Goal: Book appointment/travel/reservation

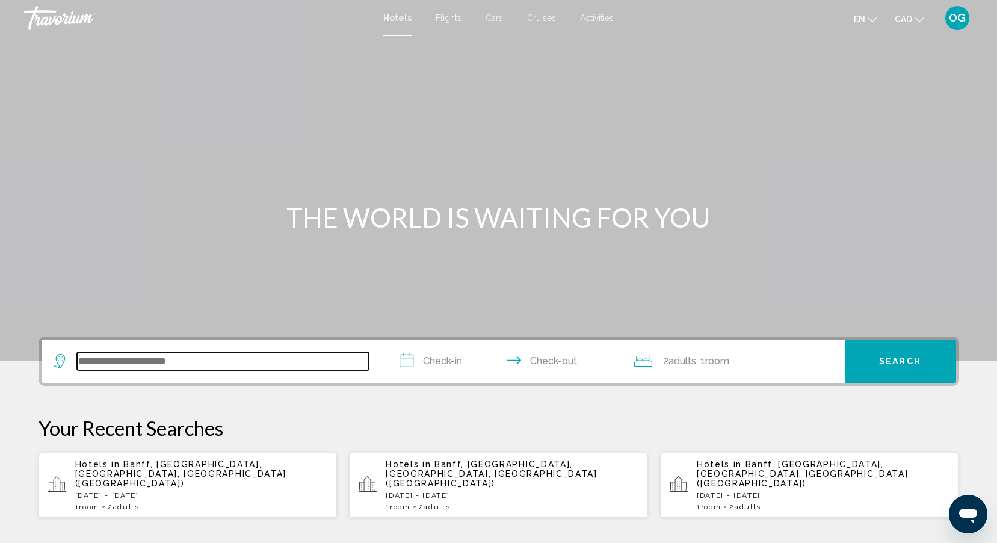
click at [141, 365] on input "Search widget" at bounding box center [223, 361] width 292 height 18
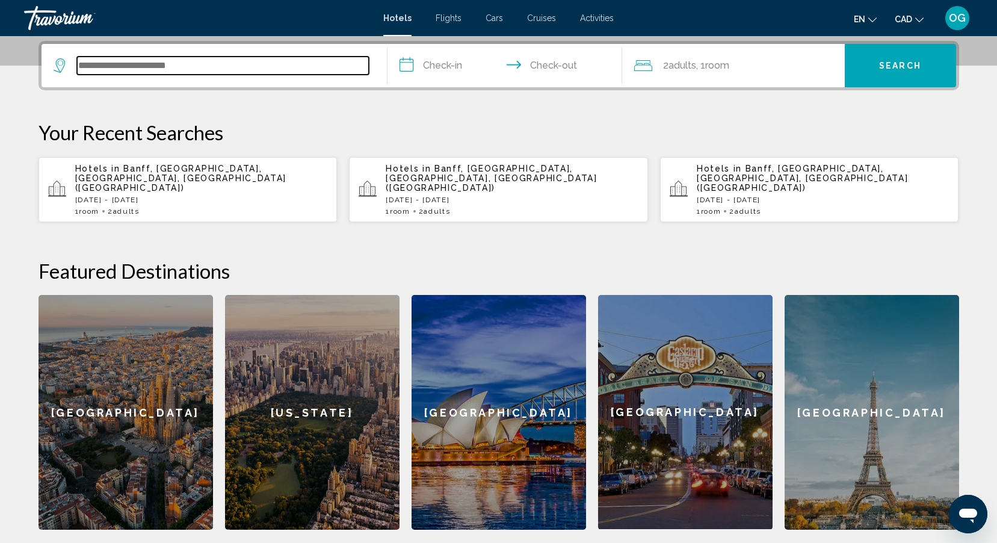
scroll to position [297, 0]
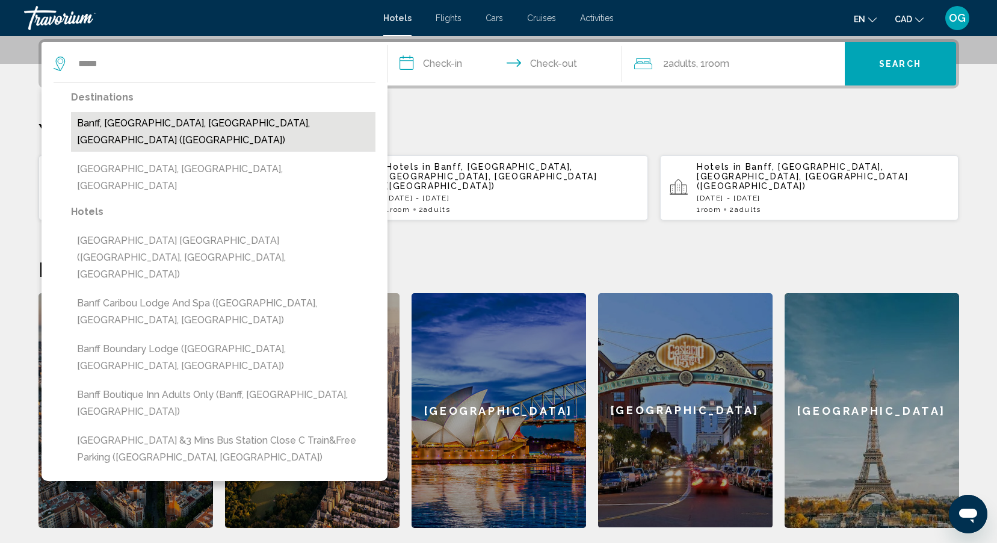
click at [172, 120] on button "Banff, [GEOGRAPHIC_DATA], [GEOGRAPHIC_DATA], [GEOGRAPHIC_DATA] ([GEOGRAPHIC_DAT…" at bounding box center [223, 132] width 305 height 40
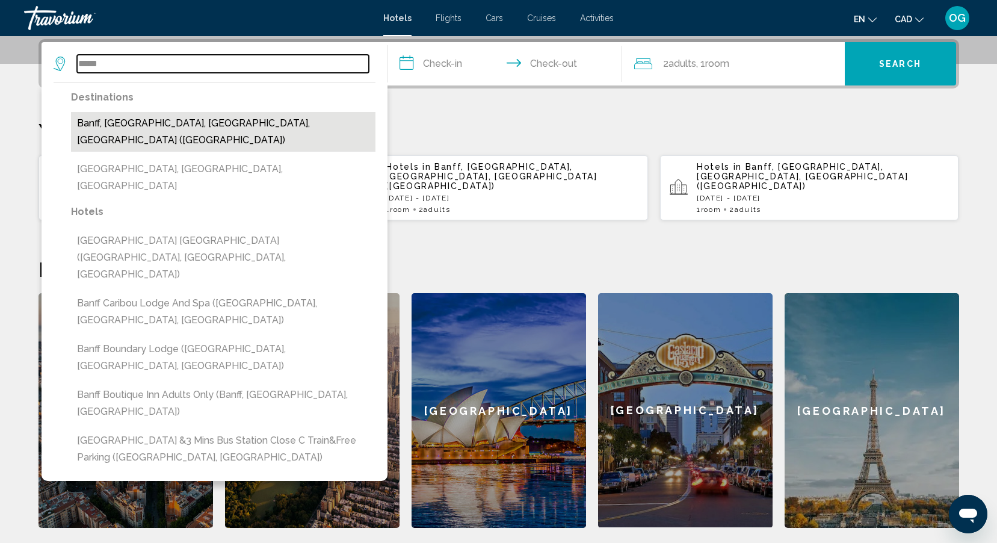
type input "**********"
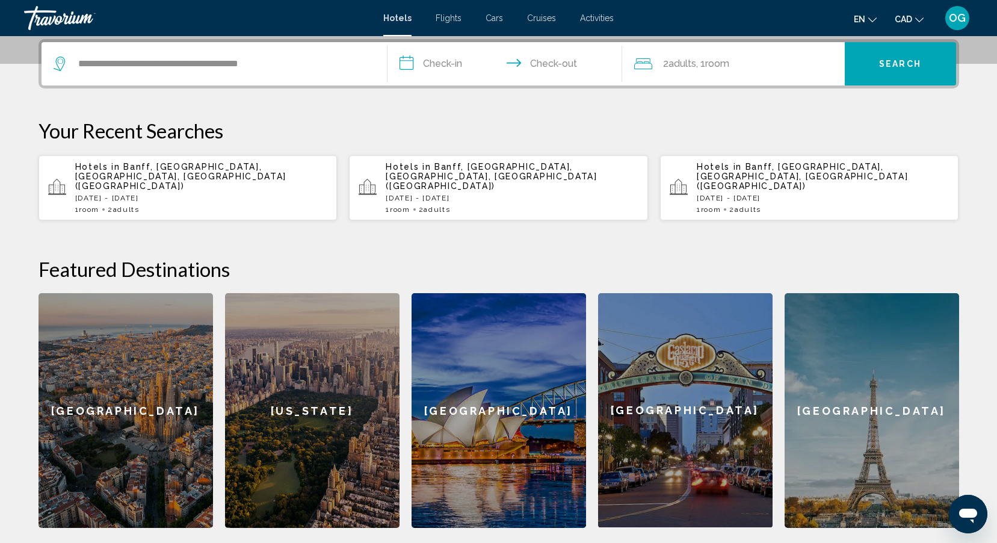
click at [458, 69] on input "**********" at bounding box center [508, 65] width 240 height 47
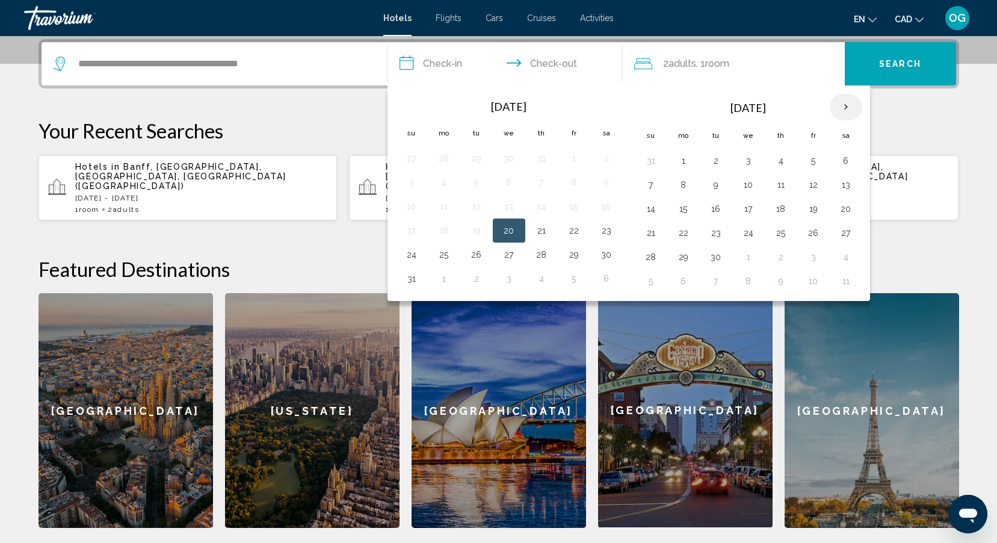
click at [847, 105] on th "Next month" at bounding box center [846, 107] width 33 height 26
click at [779, 188] on button "9" at bounding box center [781, 184] width 19 height 17
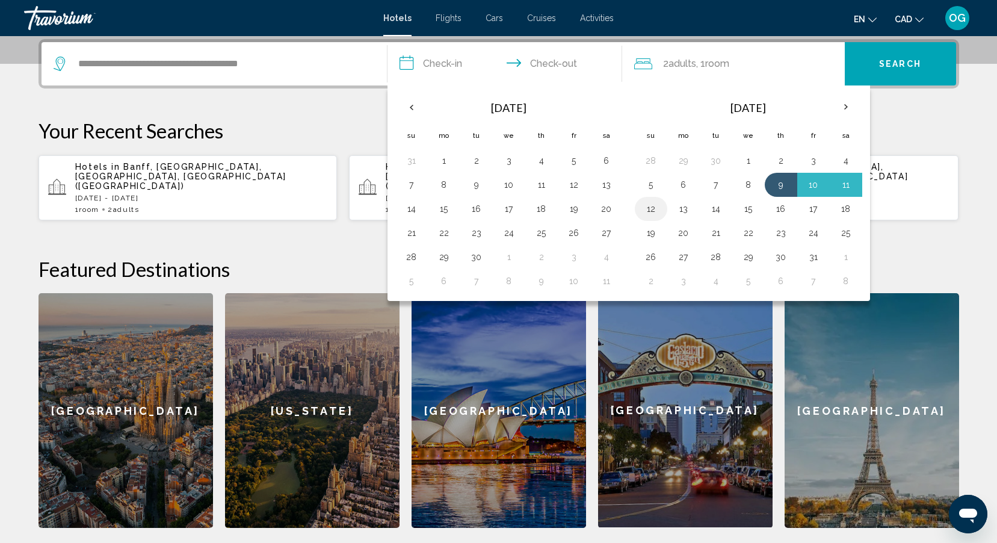
click at [652, 209] on button "12" at bounding box center [651, 208] width 19 height 17
type input "**********"
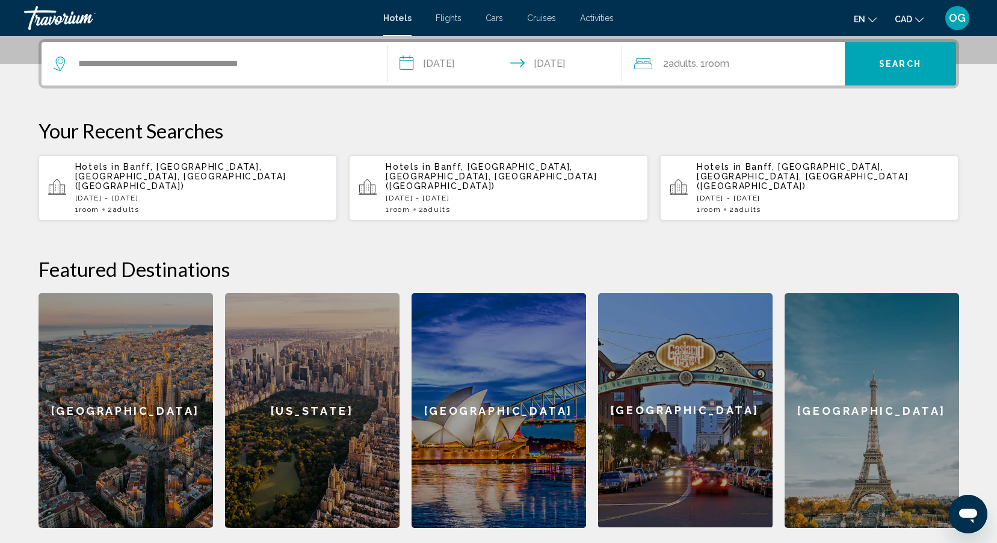
click at [878, 70] on button "Search" at bounding box center [900, 63] width 111 height 43
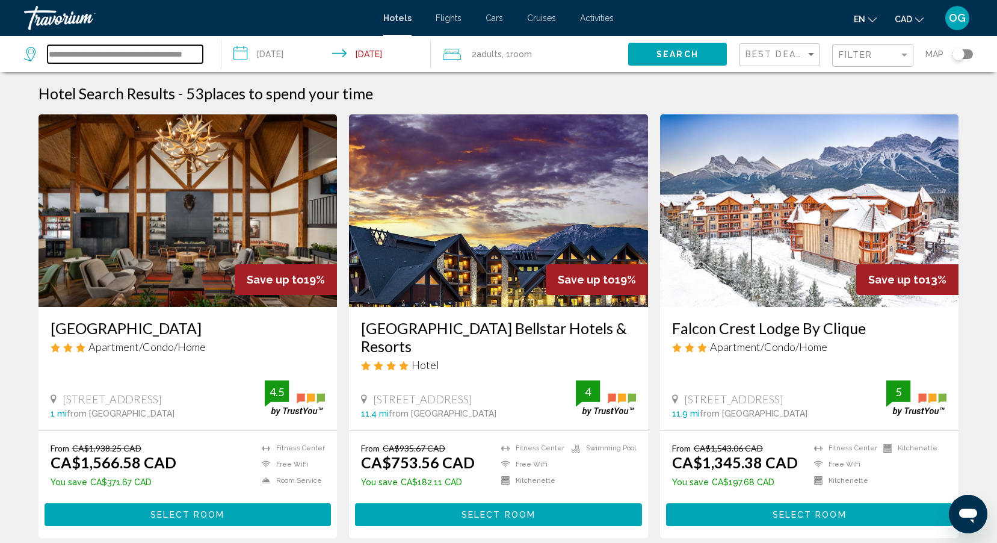
click at [86, 55] on input "**********" at bounding box center [125, 54] width 155 height 18
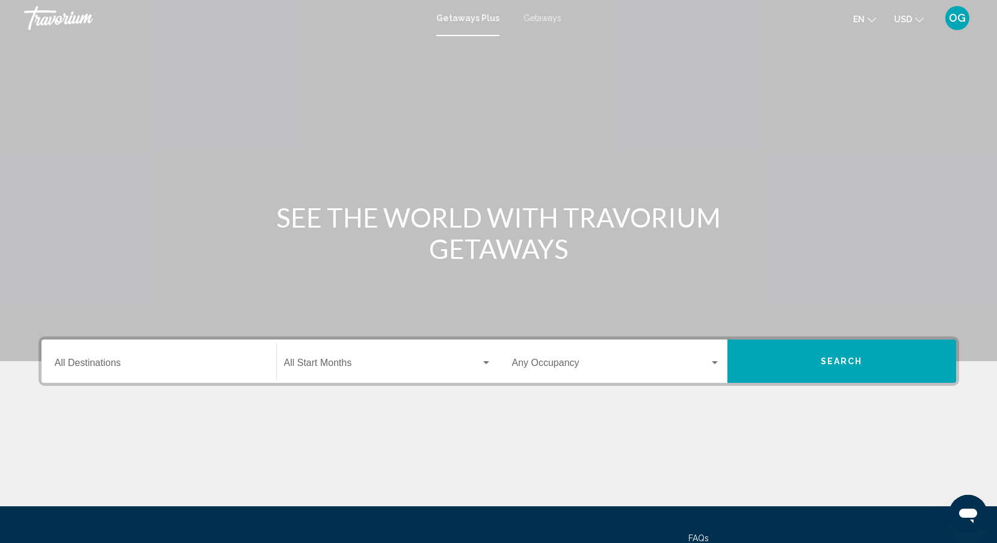
click at [191, 364] on input "Destination All Destinations" at bounding box center [159, 365] width 208 height 11
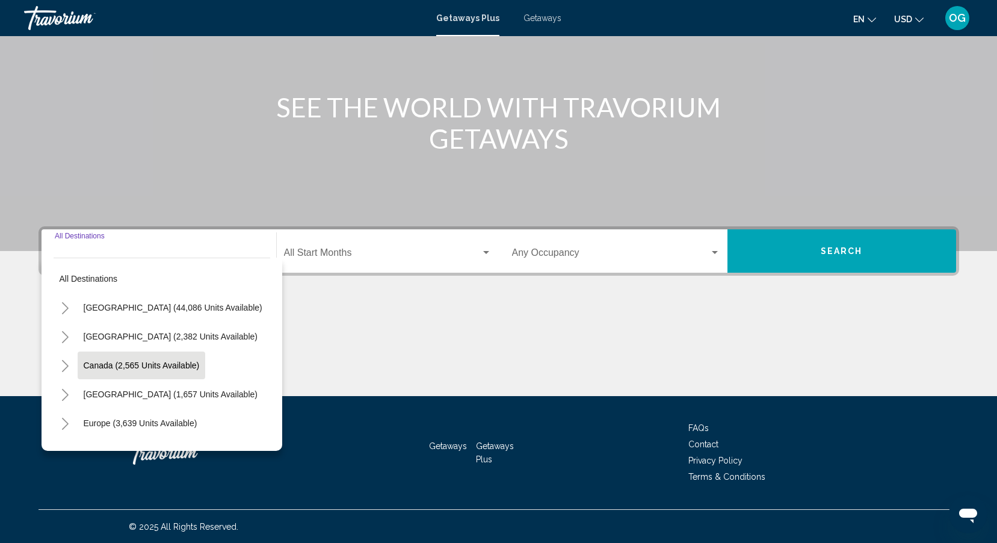
scroll to position [111, 0]
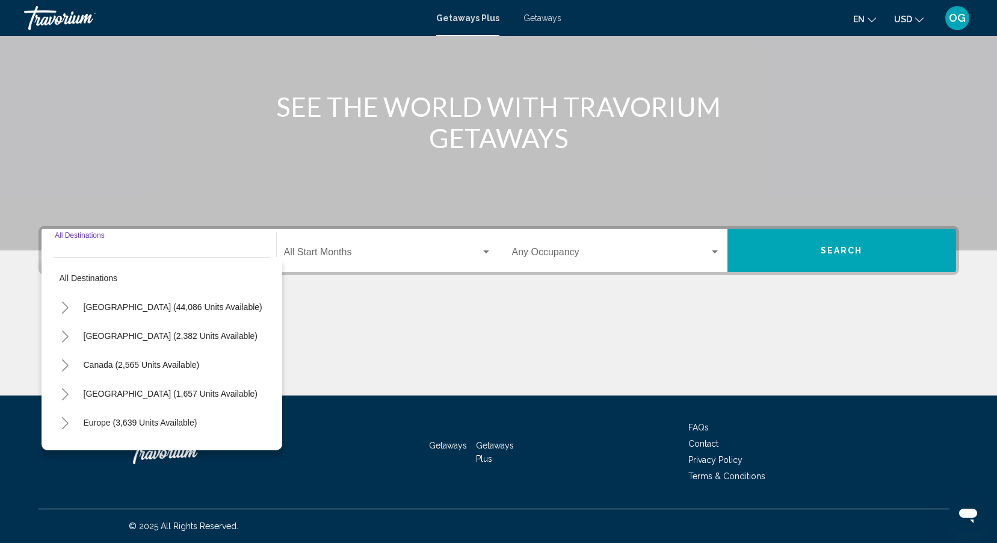
click at [68, 363] on icon "Toggle Canada (2,565 units available)" at bounding box center [65, 365] width 9 height 12
click at [96, 418] on span "Western Canada (941 units available)" at bounding box center [143, 423] width 143 height 10
type input "**********"
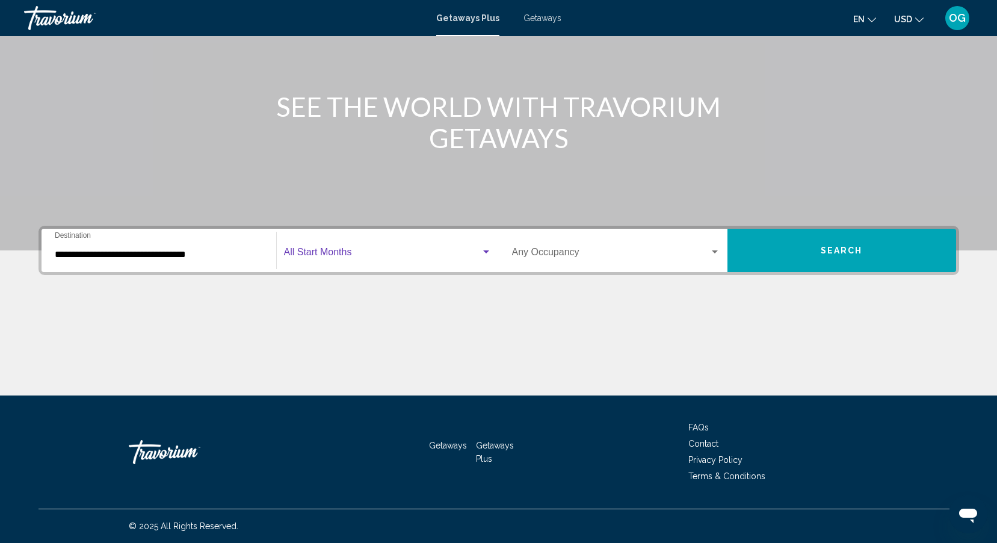
click at [330, 255] on span "Search widget" at bounding box center [382, 254] width 197 height 11
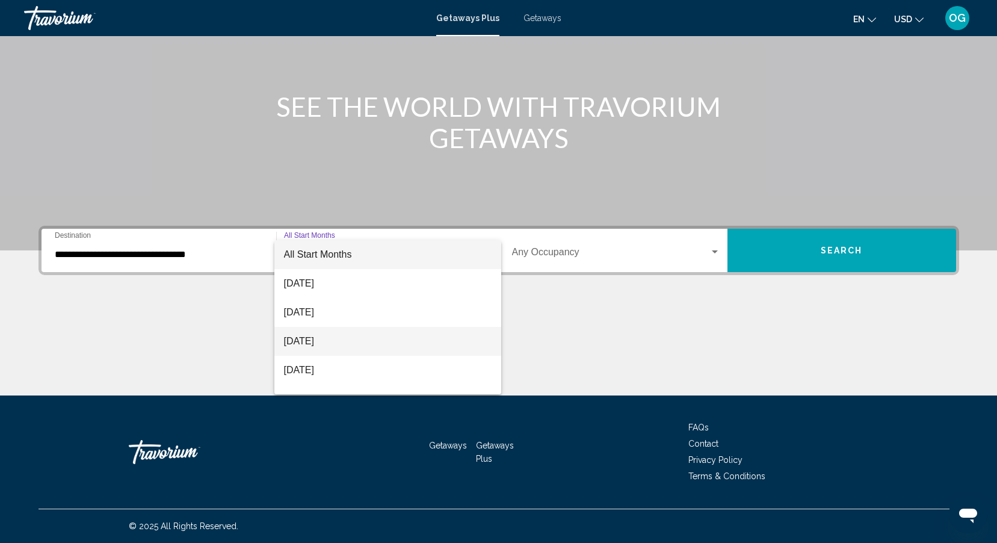
click at [339, 341] on span "October 2025" at bounding box center [388, 341] width 208 height 29
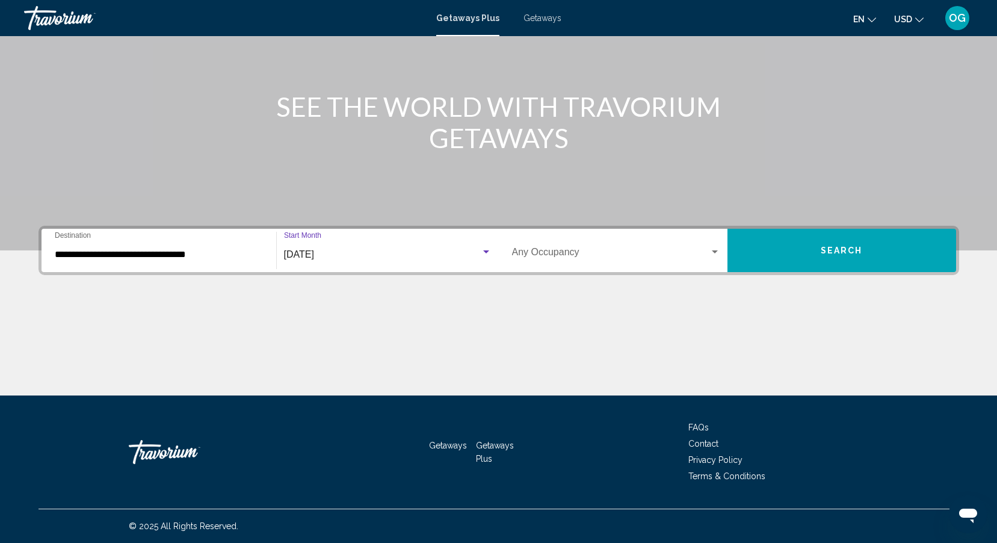
click at [618, 254] on span "Search widget" at bounding box center [610, 254] width 197 height 11
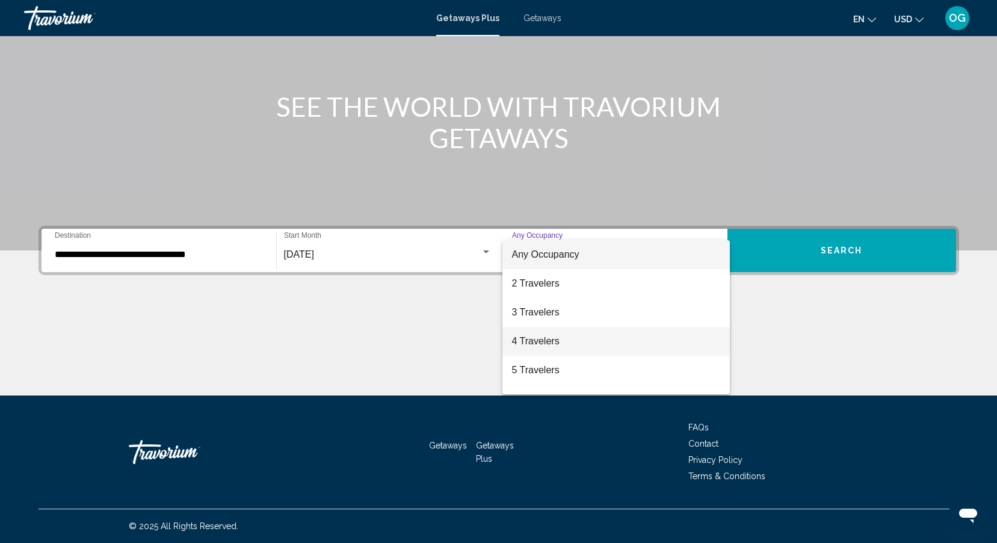
click at [544, 340] on span "4 Travelers" at bounding box center [616, 341] width 208 height 29
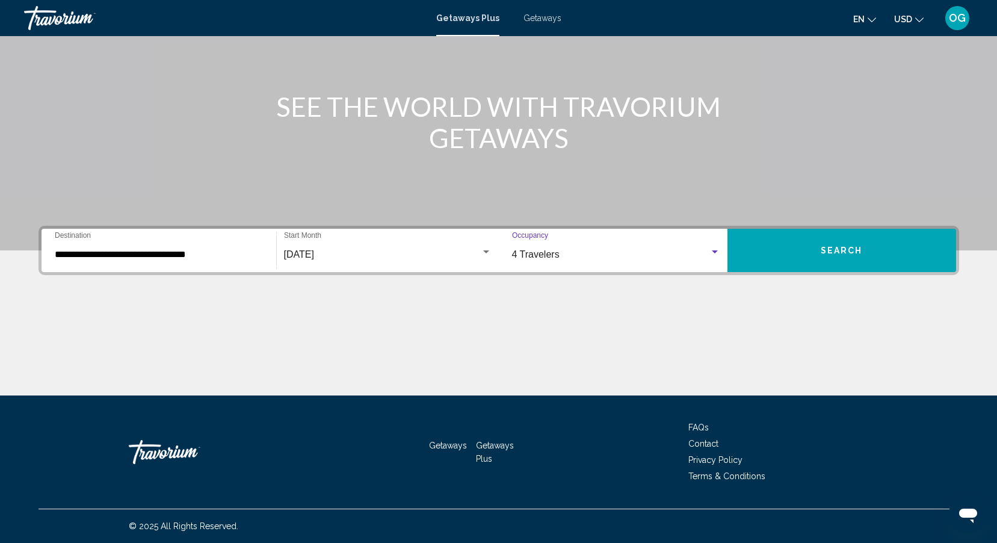
click at [832, 264] on button "Search" at bounding box center [842, 250] width 229 height 43
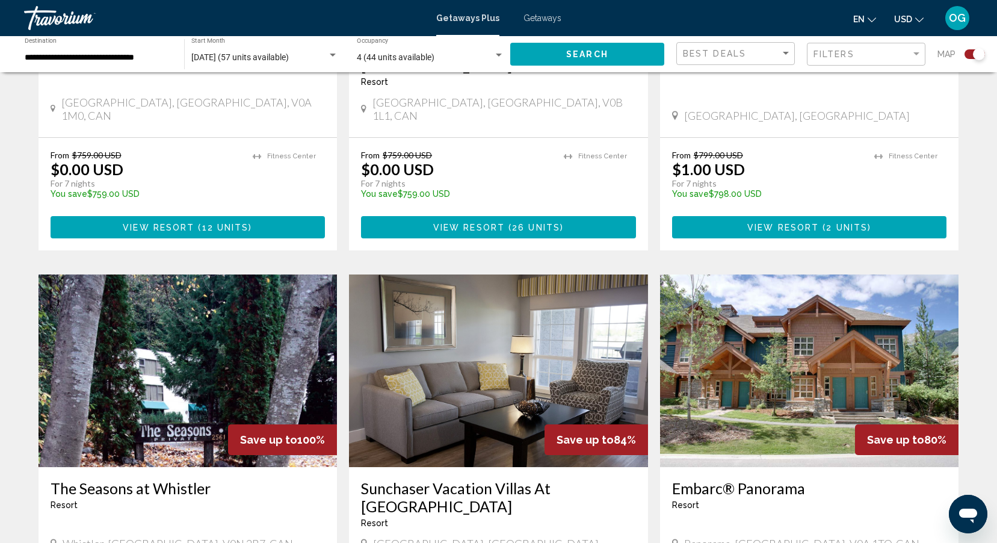
scroll to position [662, 0]
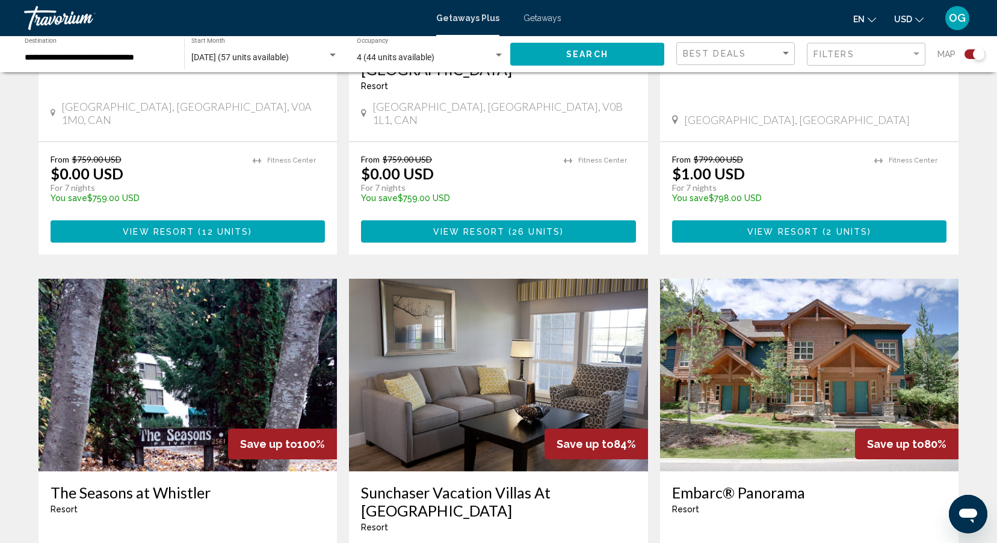
click at [544, 16] on span "Getaways" at bounding box center [543, 18] width 38 height 10
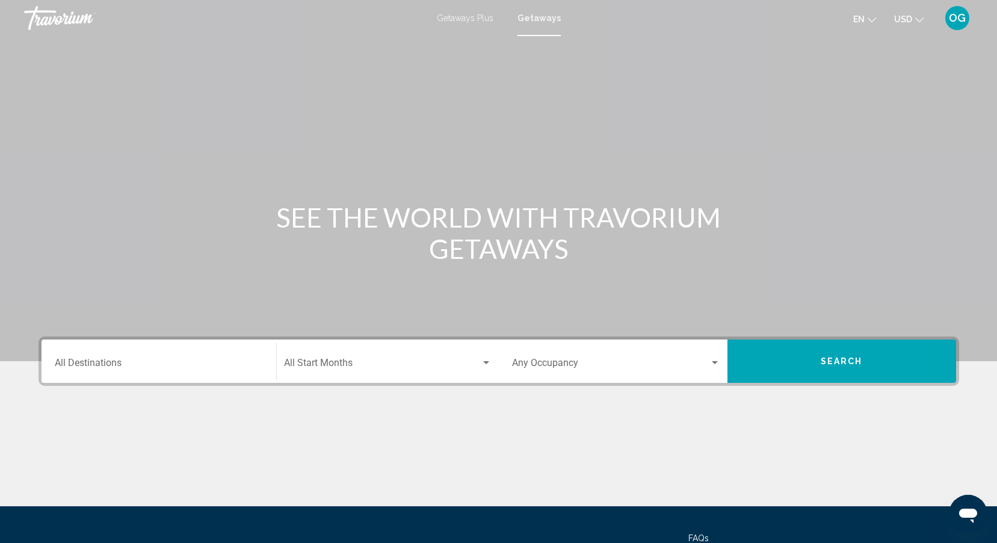
click at [180, 359] on div "Destination All Destinations" at bounding box center [159, 361] width 208 height 38
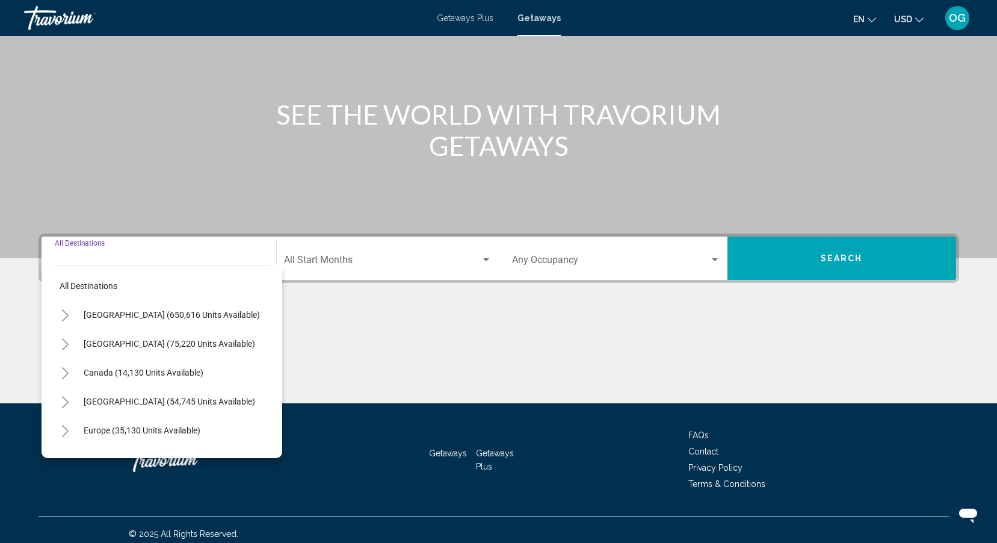
scroll to position [111, 0]
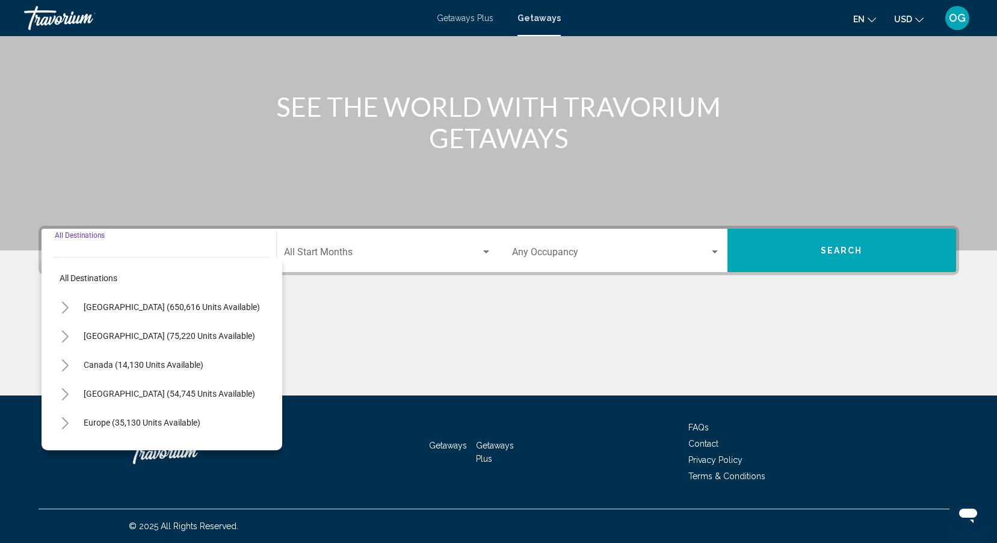
click at [66, 362] on icon "Toggle Canada (14,130 units available)" at bounding box center [65, 365] width 9 height 12
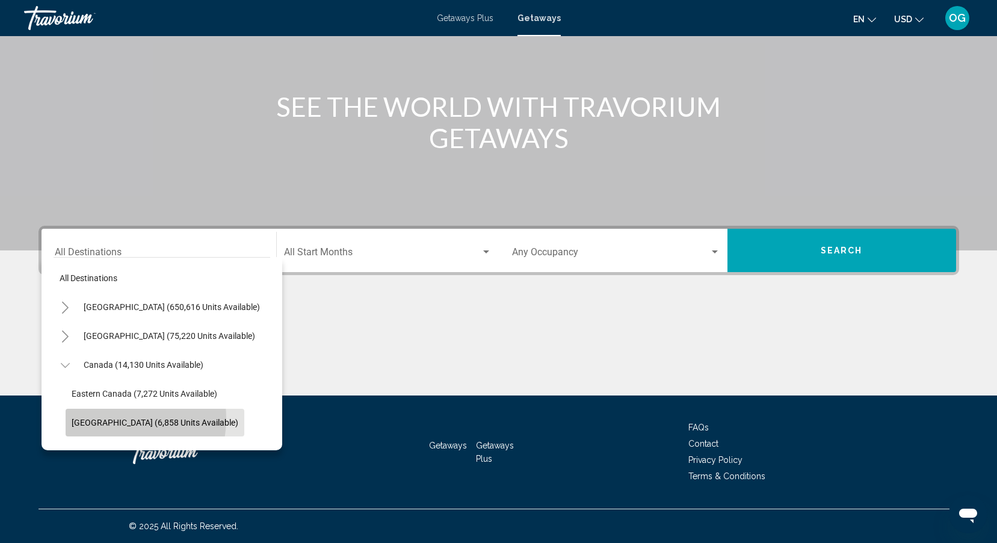
click at [111, 418] on span "Western Canada (6,858 units available)" at bounding box center [155, 423] width 167 height 10
type input "**********"
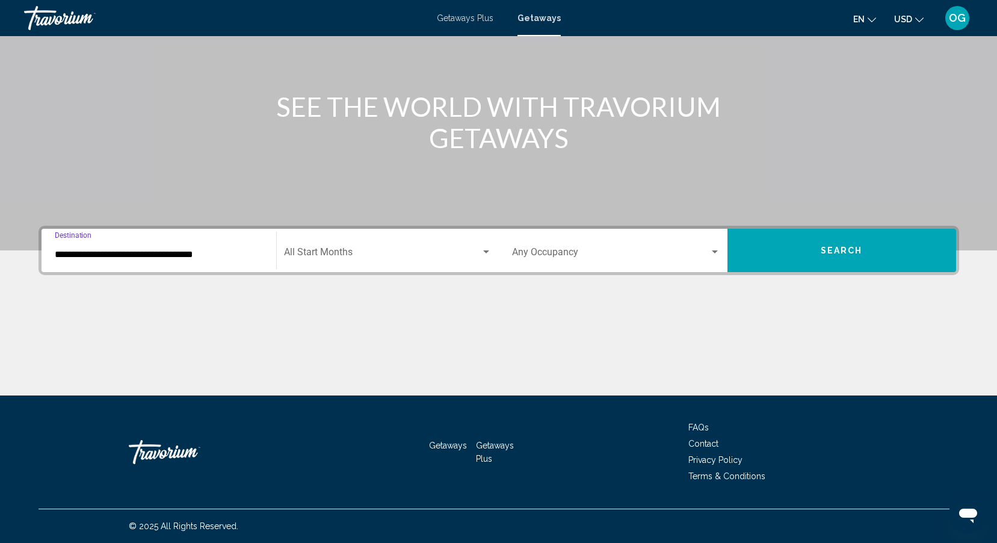
click at [375, 258] on span "Search widget" at bounding box center [382, 254] width 197 height 11
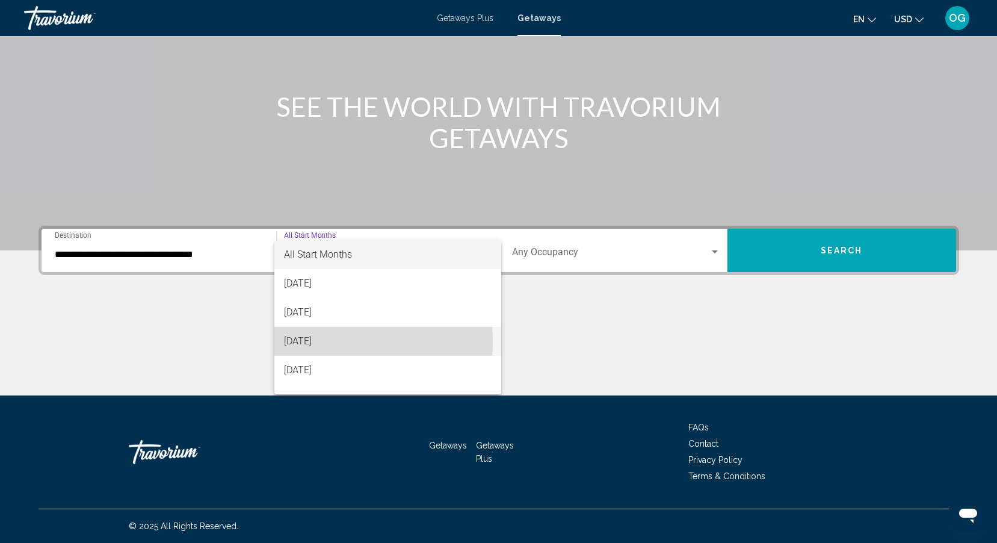
click at [336, 342] on span "October 2025" at bounding box center [388, 341] width 208 height 29
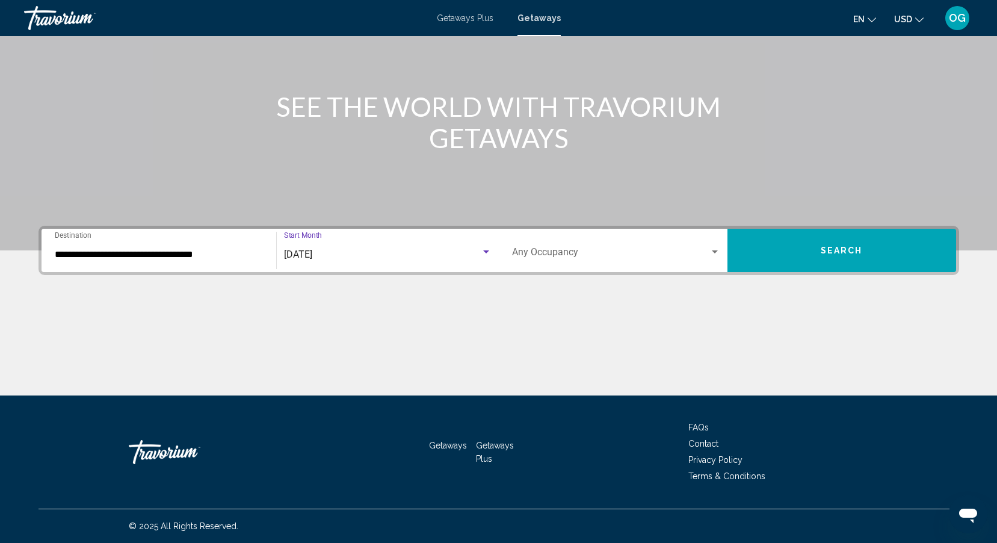
click at [548, 251] on span "Search widget" at bounding box center [610, 254] width 197 height 11
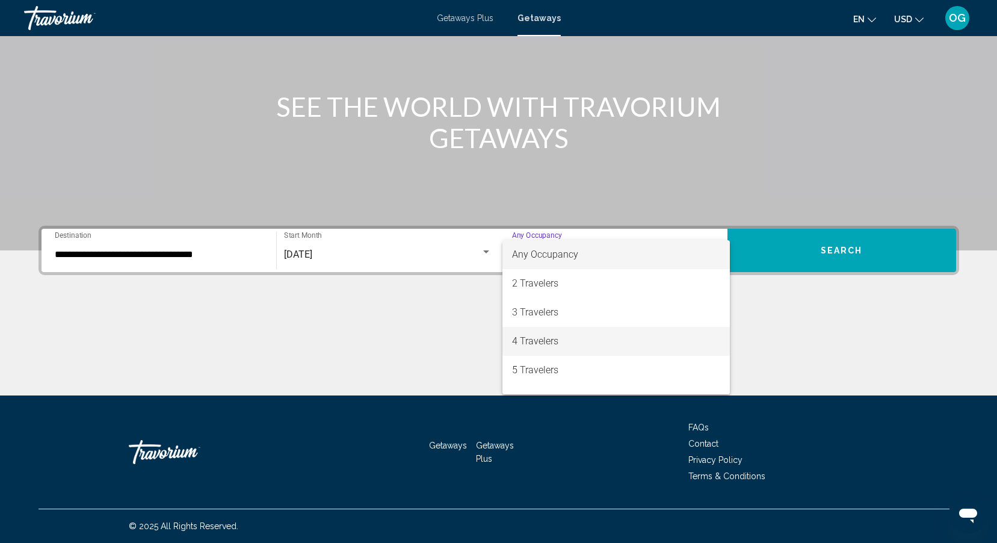
click at [543, 341] on span "4 Travelers" at bounding box center [616, 341] width 208 height 29
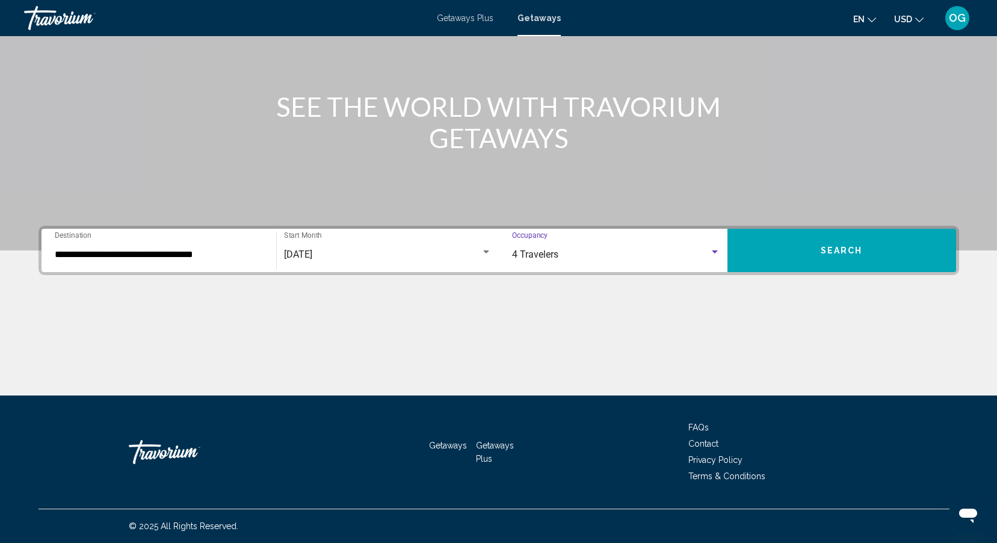
click at [828, 256] on button "Search" at bounding box center [842, 250] width 229 height 43
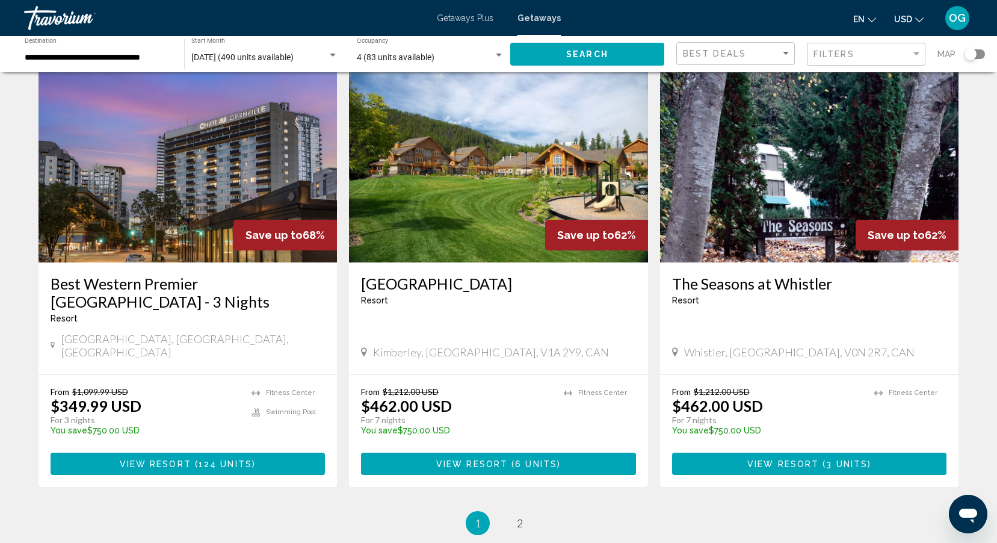
scroll to position [1384, 0]
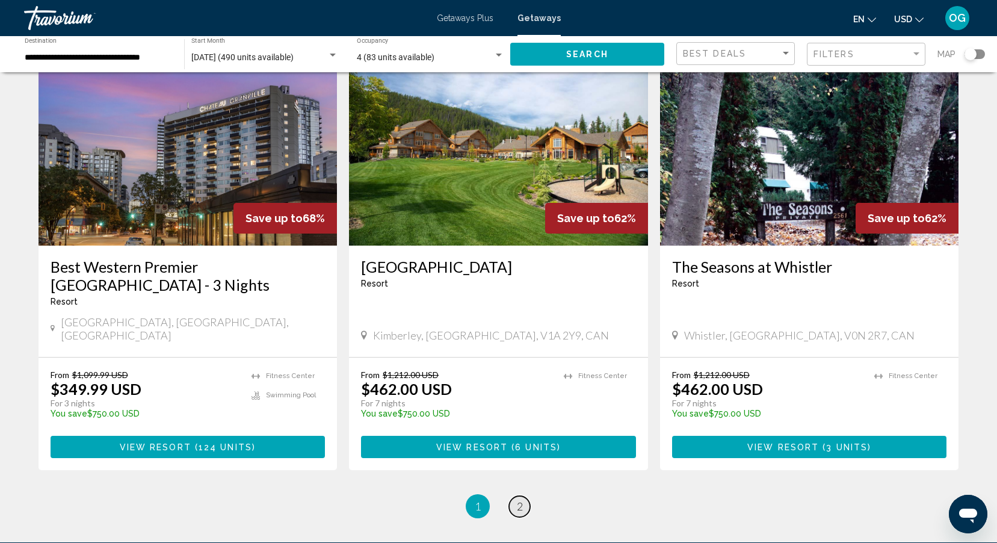
click at [522, 500] on span "2" at bounding box center [520, 506] width 6 height 13
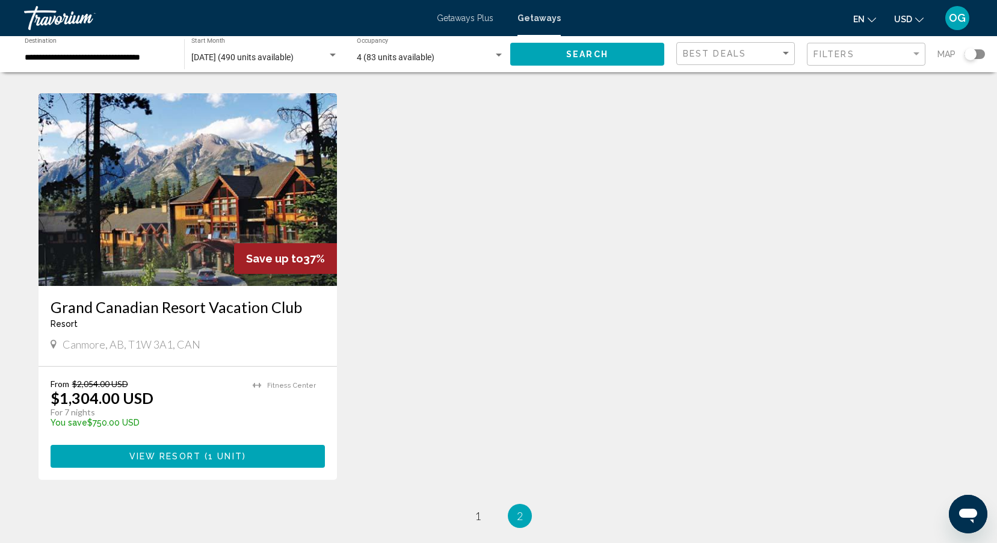
scroll to position [482, 0]
